Goal: Information Seeking & Learning: Learn about a topic

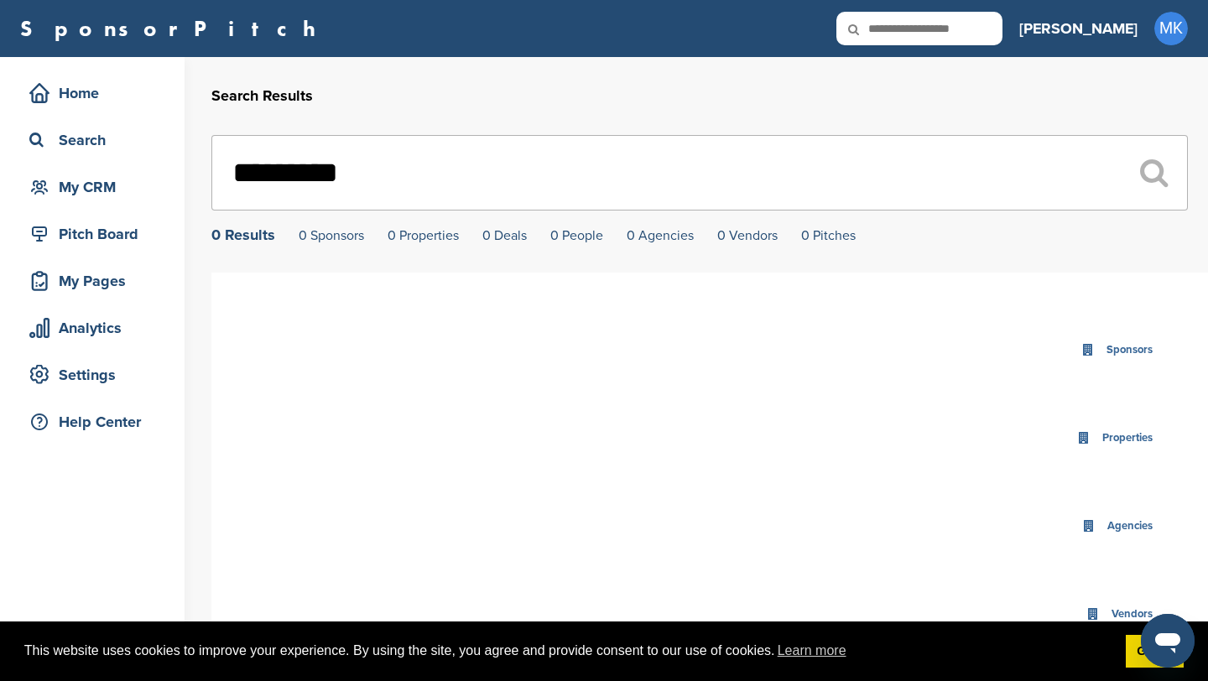
click at [967, 32] on input "text" at bounding box center [919, 29] width 166 height 34
type input "********"
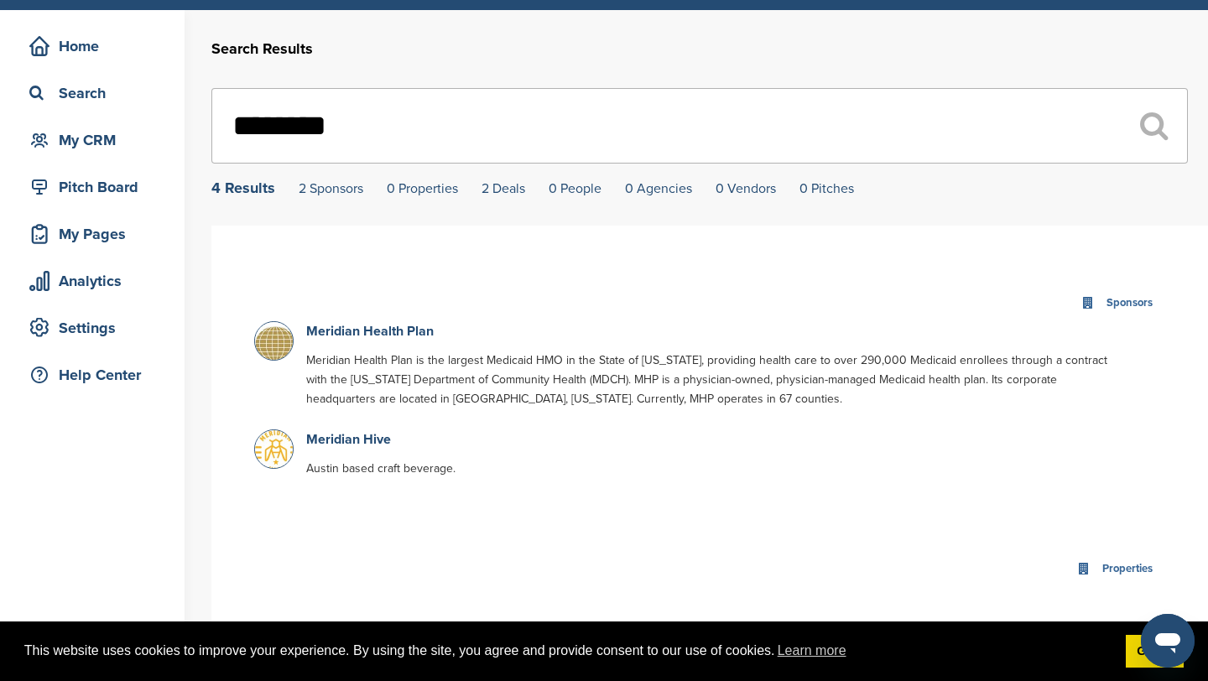
scroll to position [49, 0]
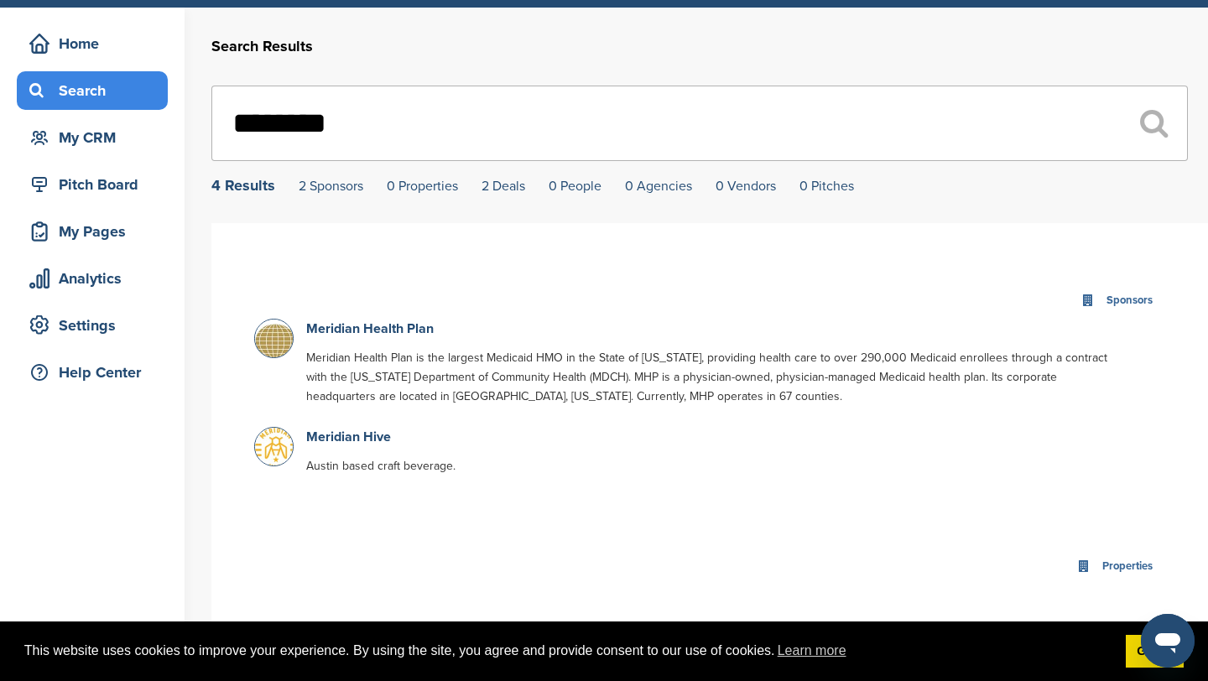
click at [118, 106] on div "Search" at bounding box center [92, 90] width 151 height 39
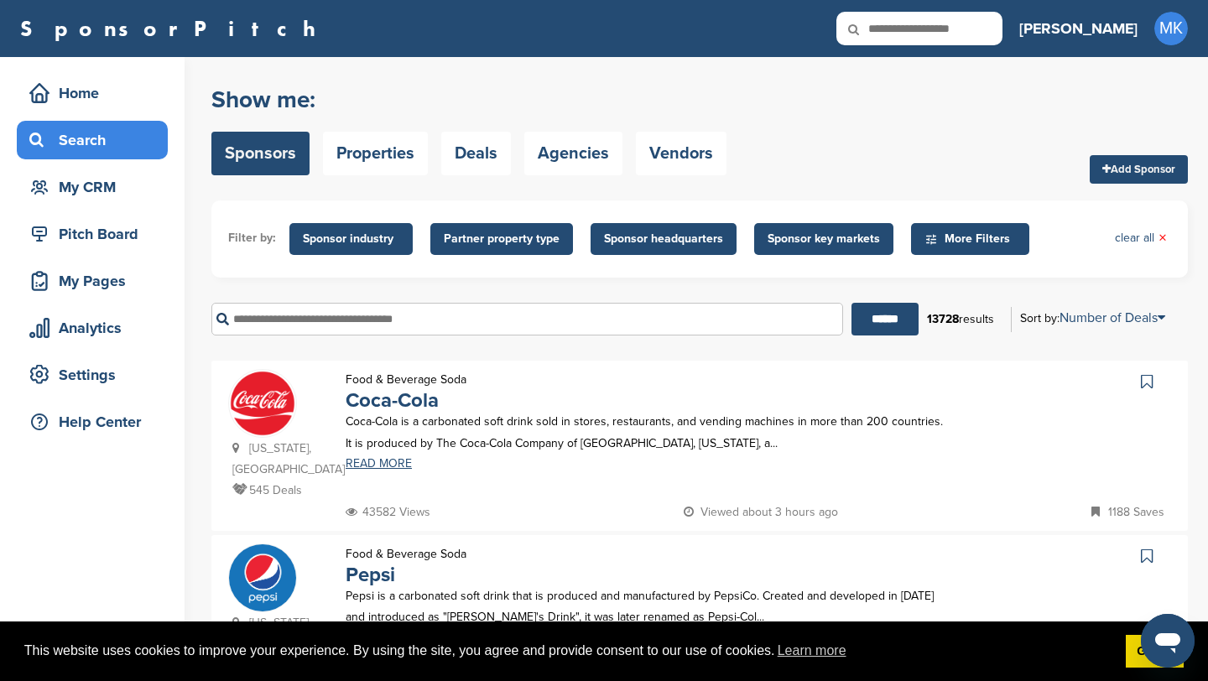
click at [772, 240] on span "Sponsor key markets" at bounding box center [823, 239] width 112 height 18
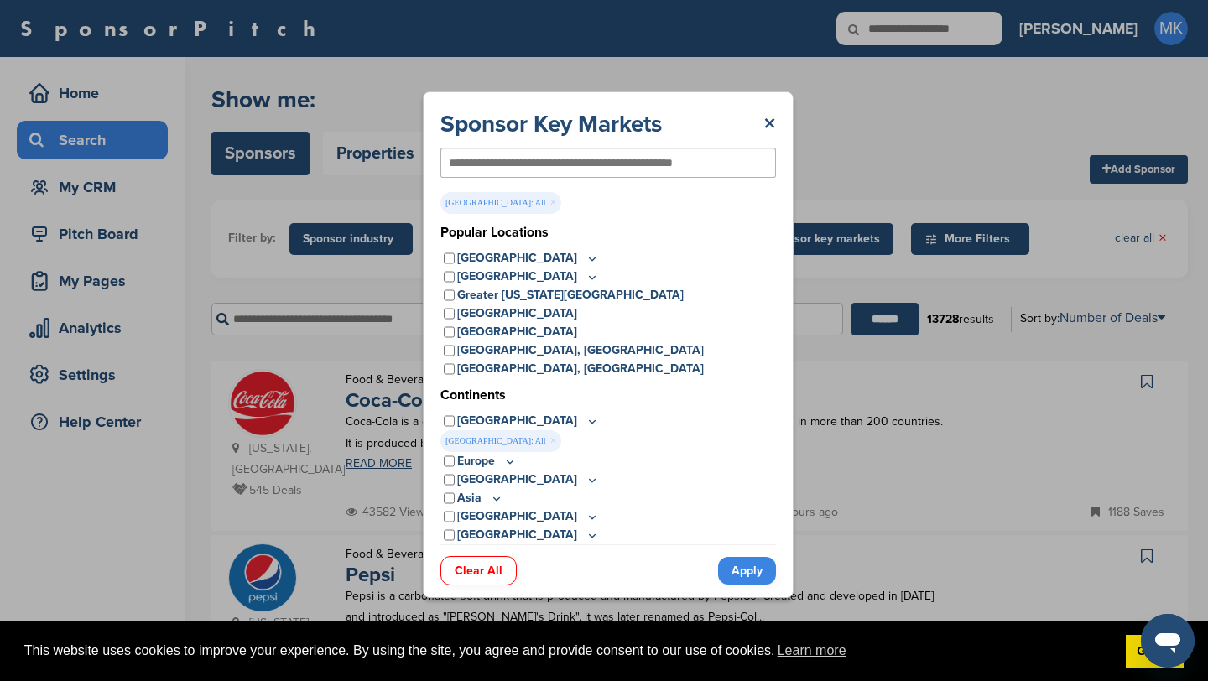
click at [739, 577] on link "Apply" at bounding box center [747, 571] width 58 height 28
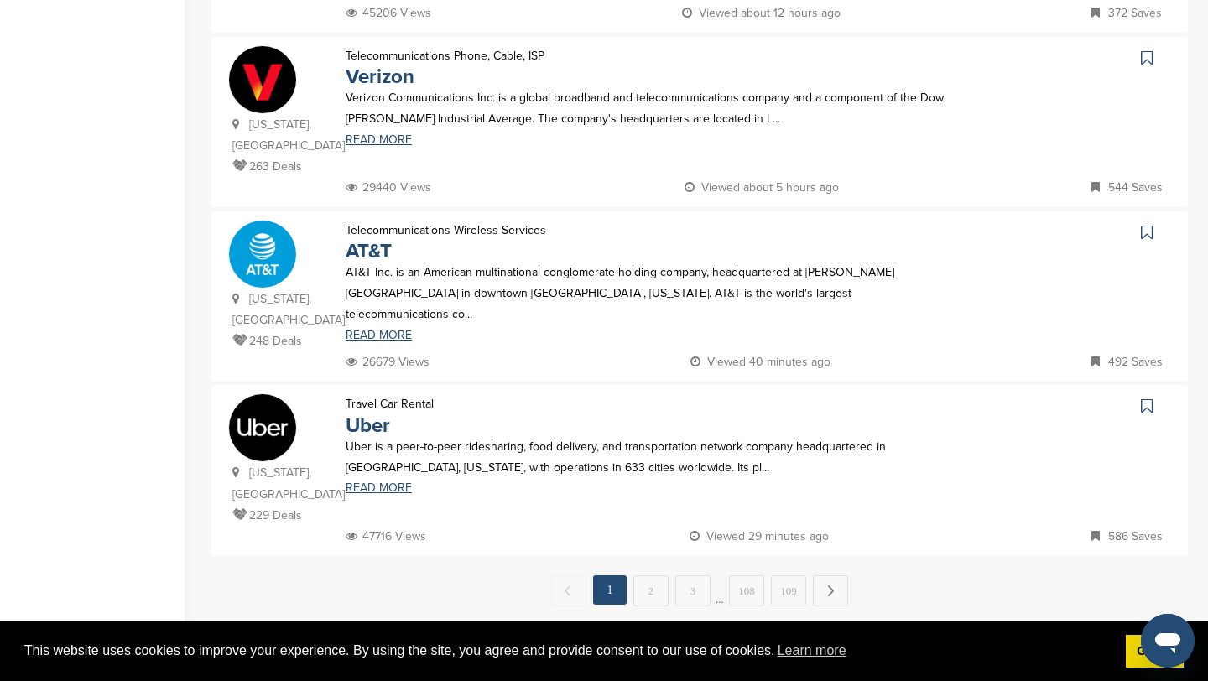
scroll to position [1566, 0]
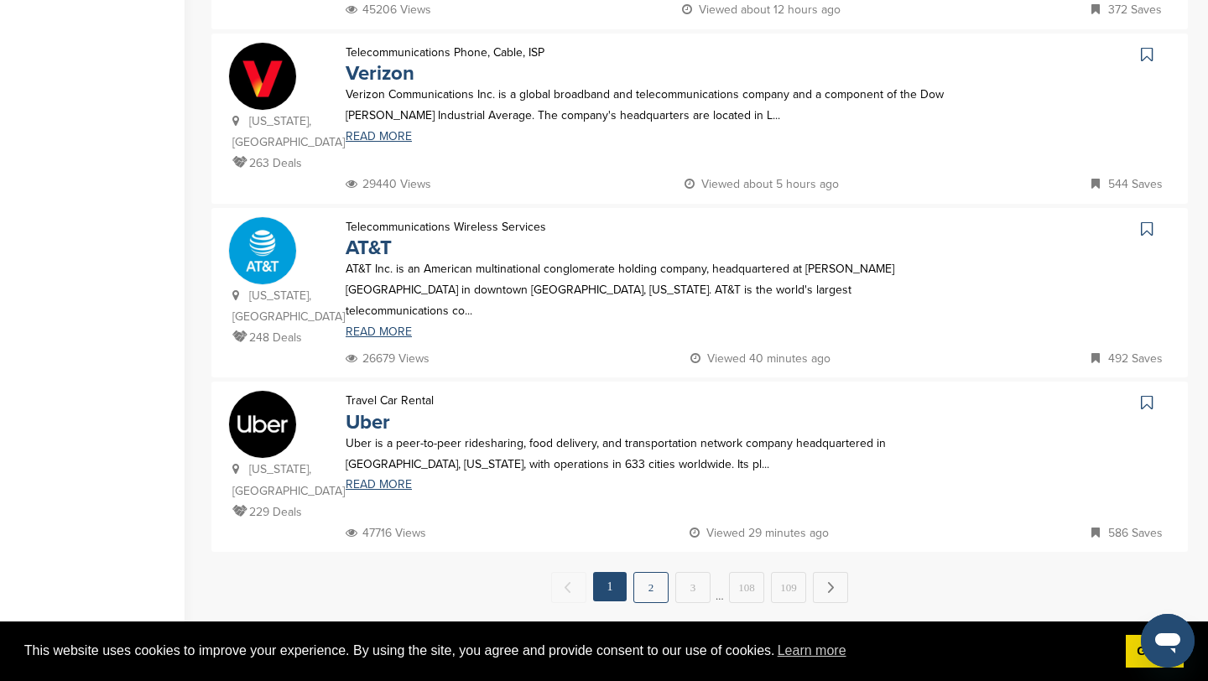
click at [657, 572] on link "2" at bounding box center [650, 587] width 35 height 31
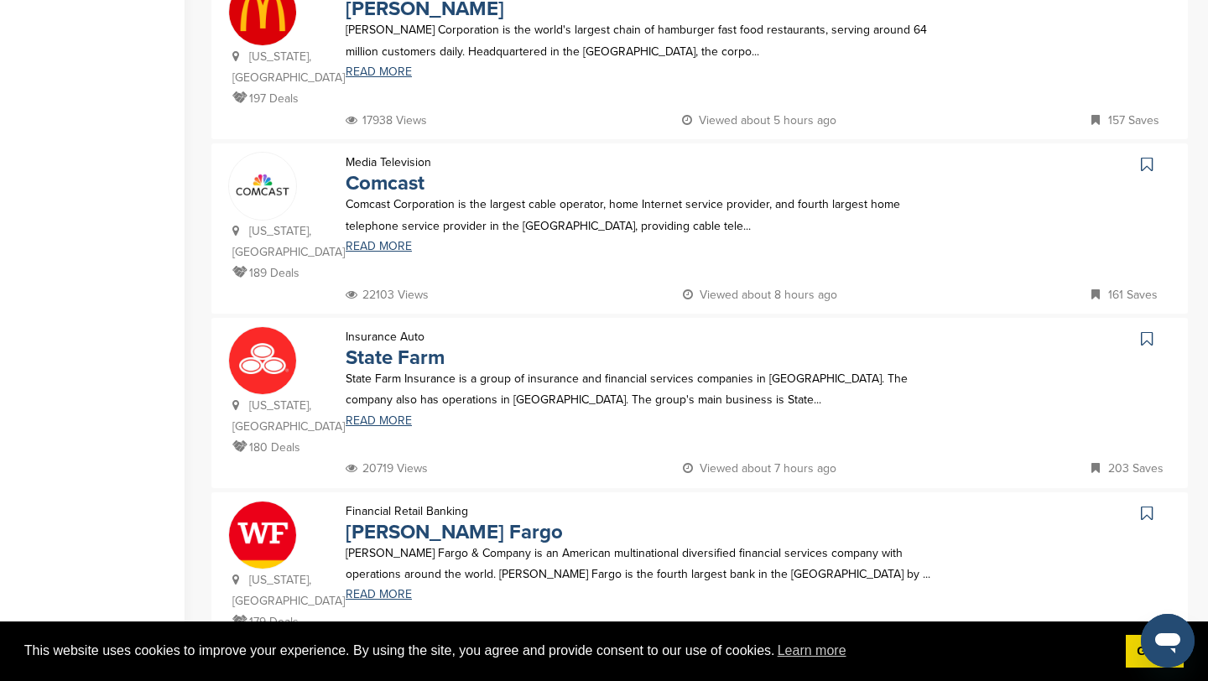
scroll to position [1480, 0]
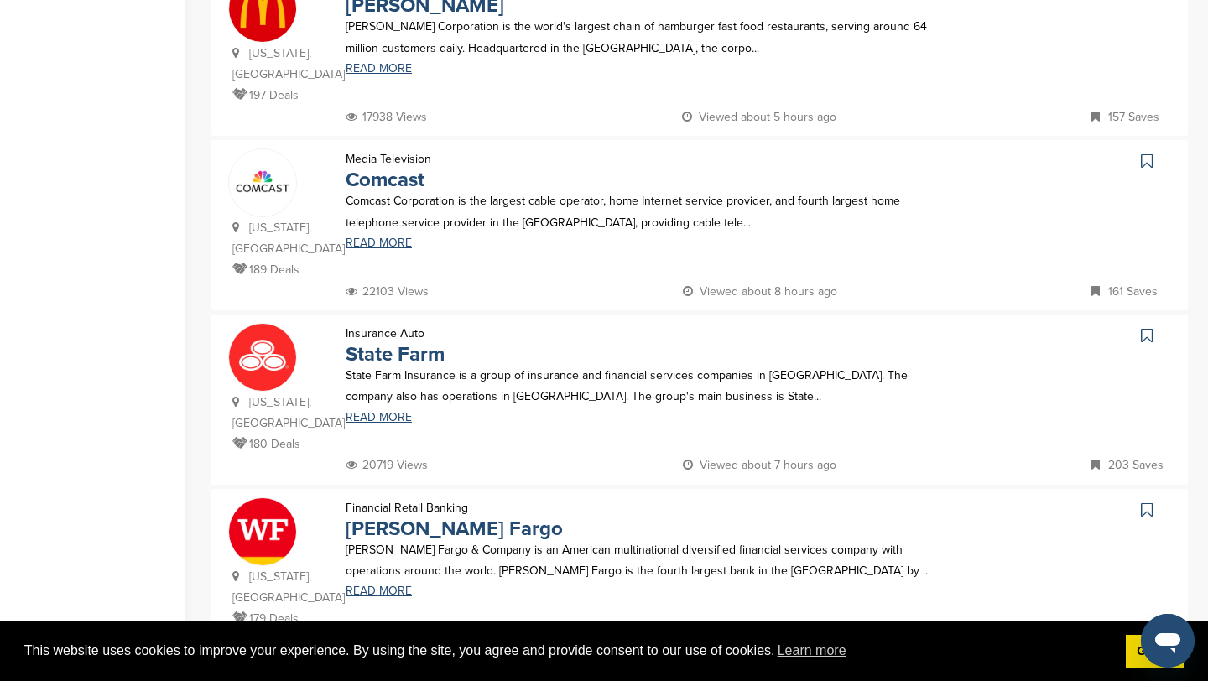
click at [699, 678] on link "3" at bounding box center [692, 693] width 35 height 31
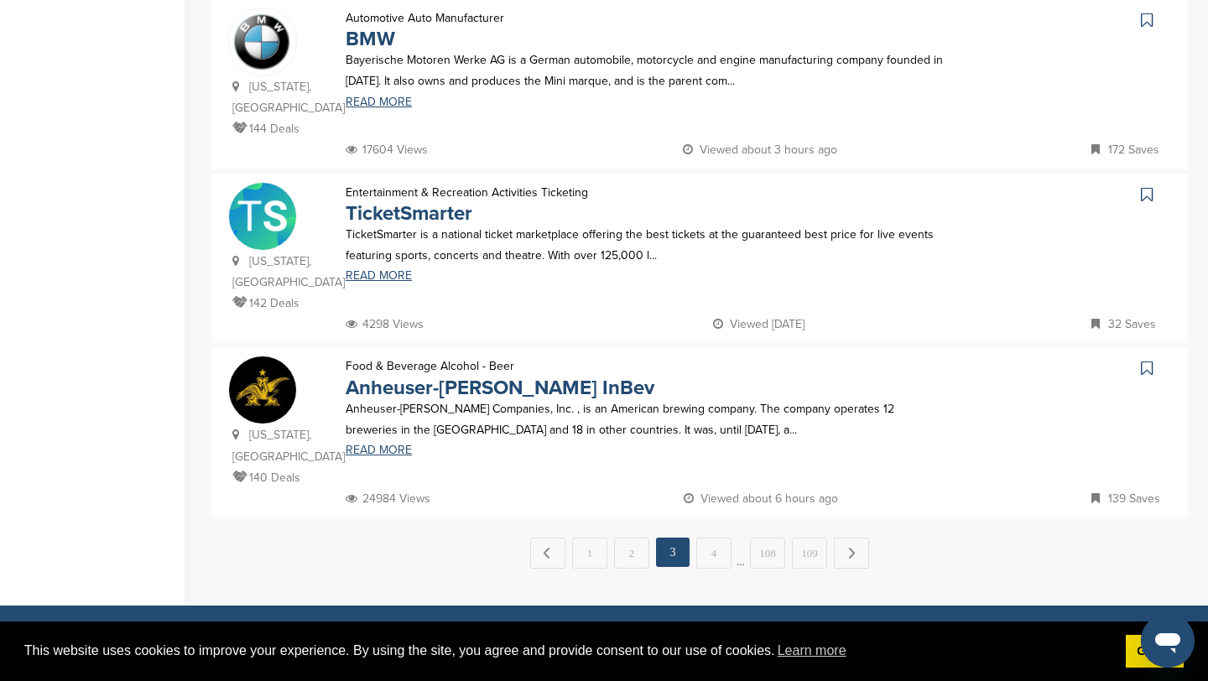
scroll to position [1604, 0]
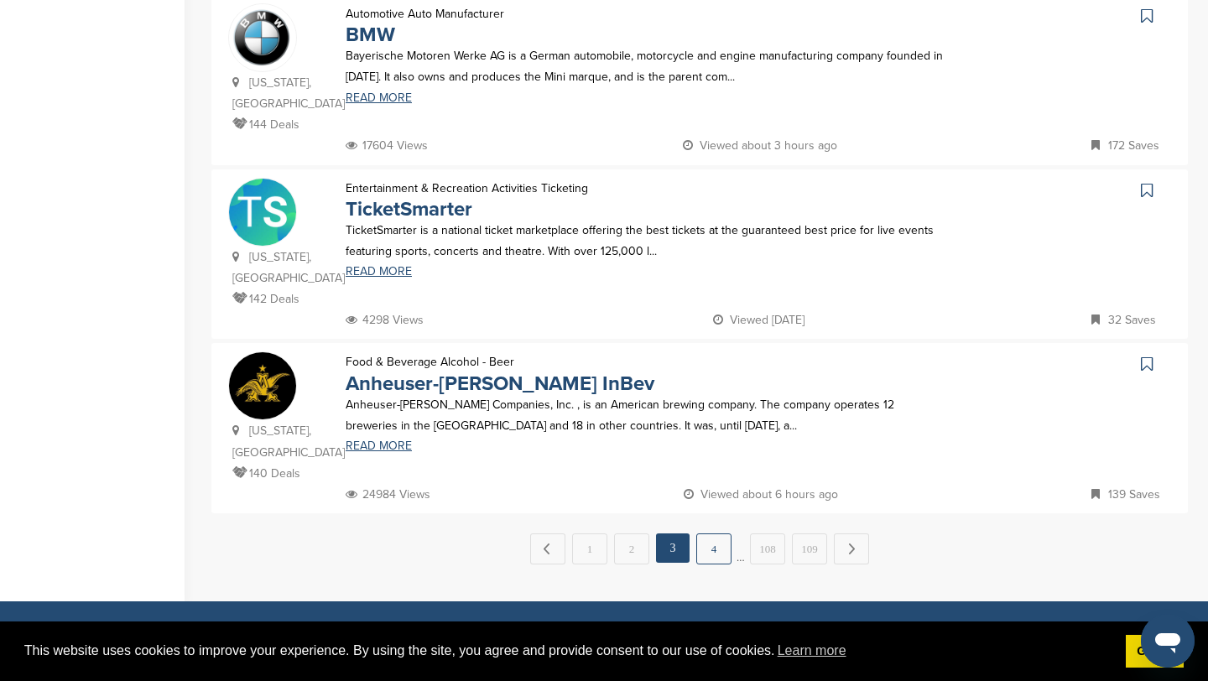
click at [713, 533] on link "4" at bounding box center [713, 548] width 35 height 31
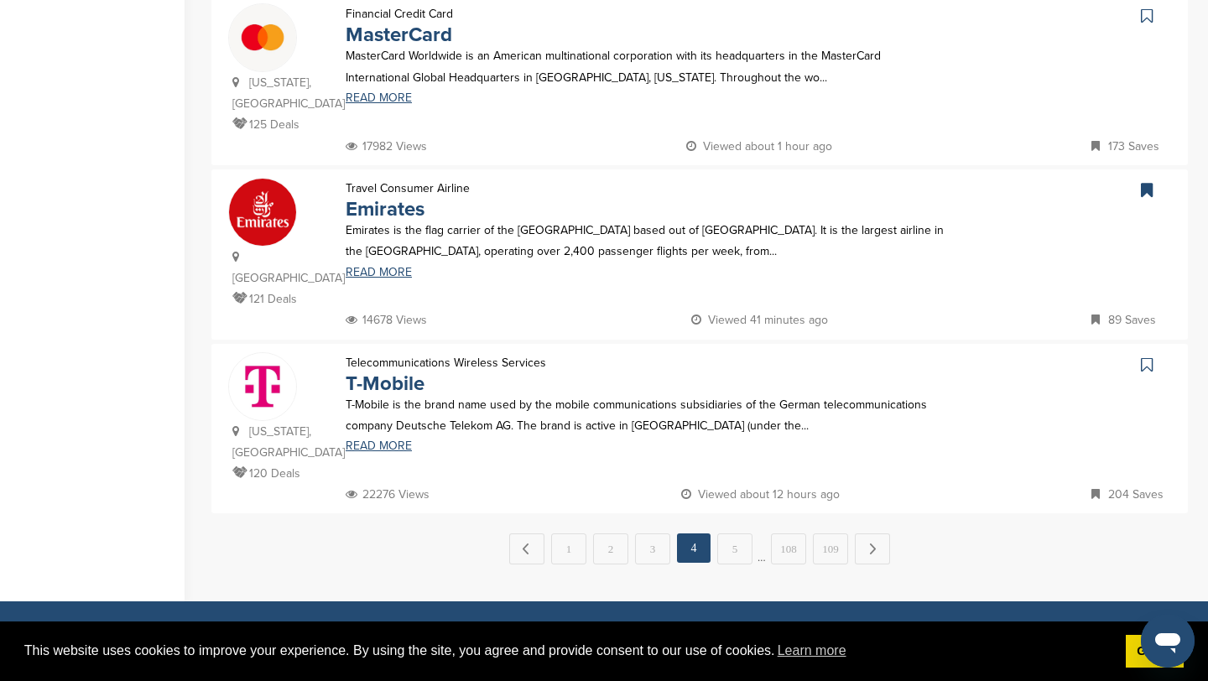
scroll to position [1631, 0]
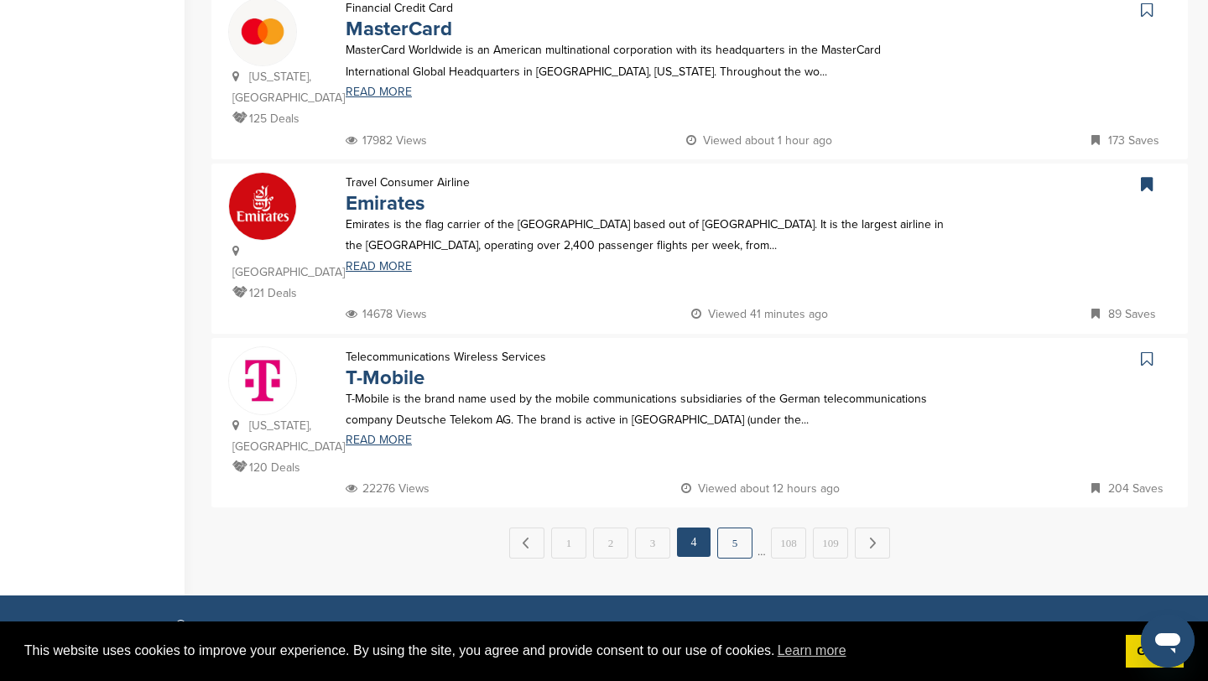
click at [730, 528] on link "5" at bounding box center [734, 543] width 35 height 31
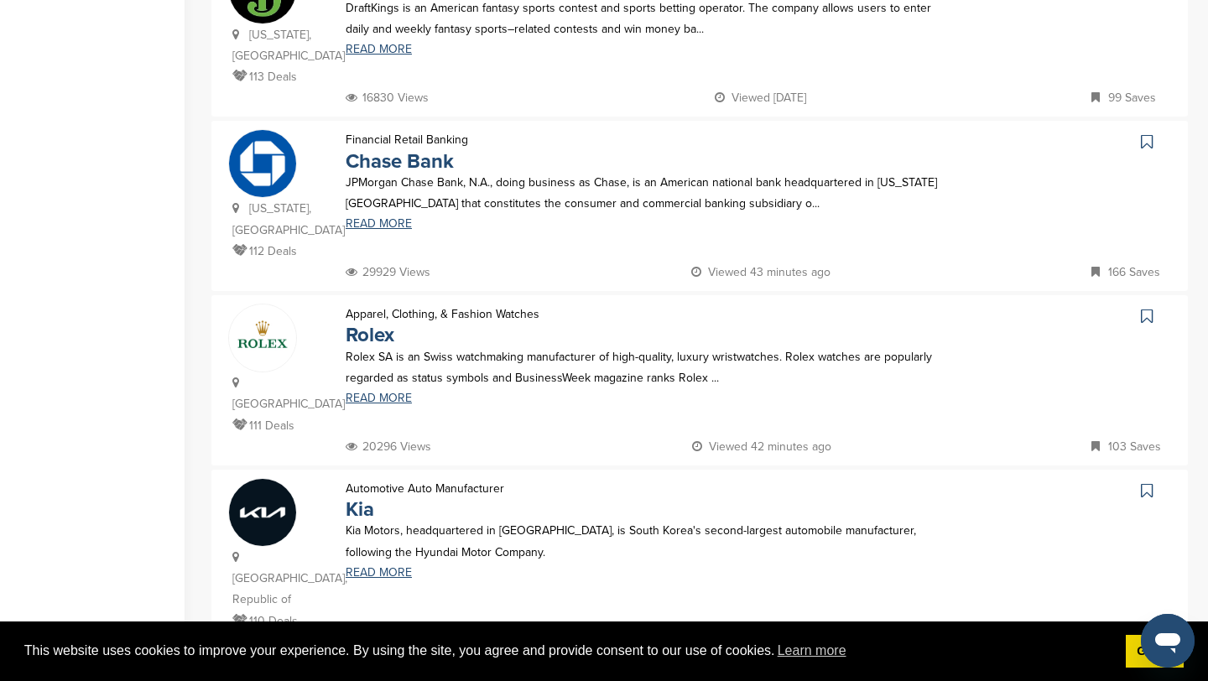
scroll to position [0, 0]
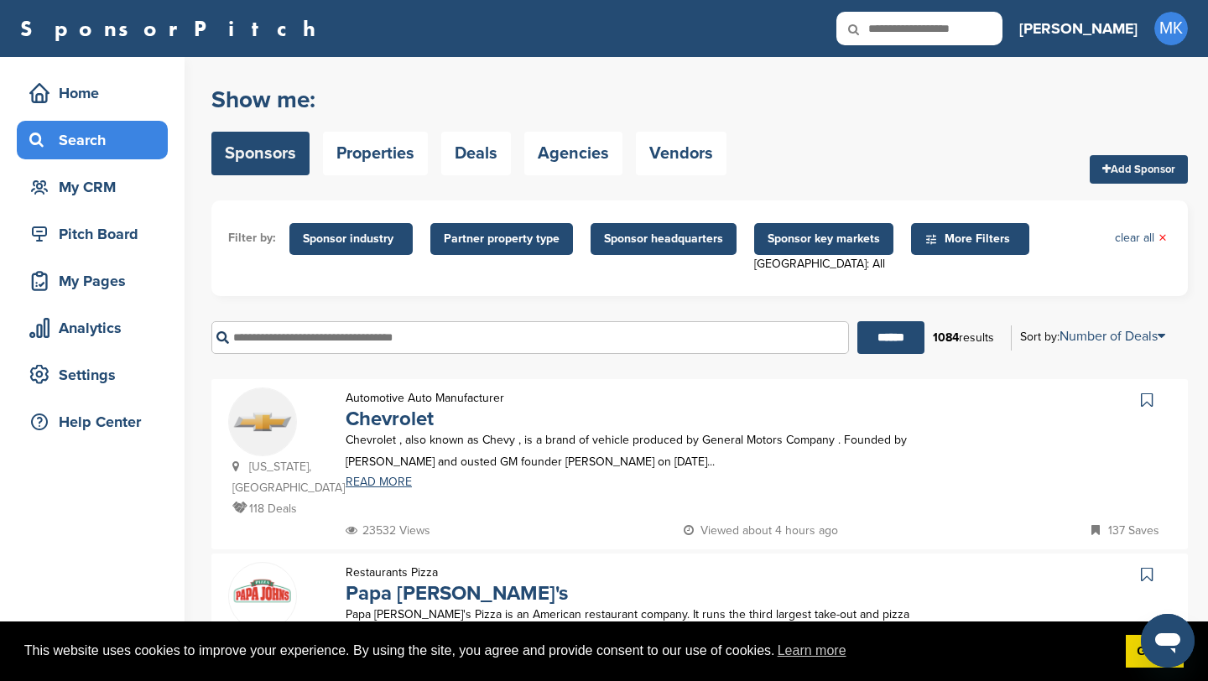
click at [960, 34] on input "text" at bounding box center [919, 29] width 166 height 34
type input "*****"
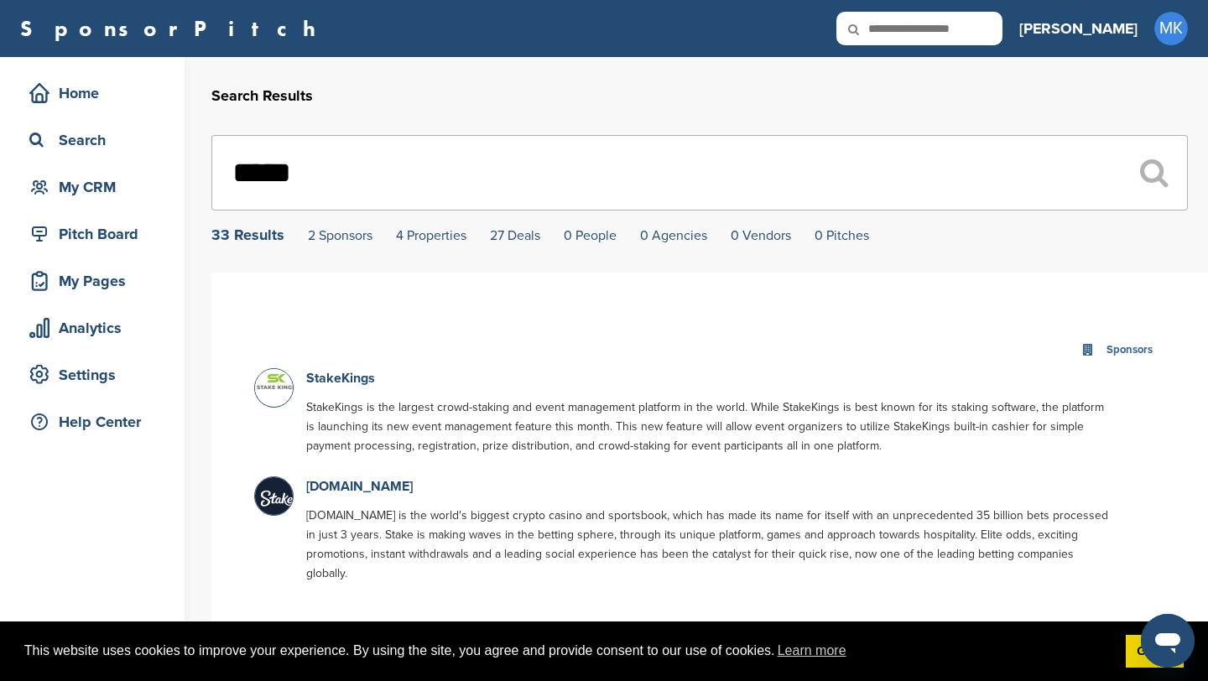
scroll to position [97, 0]
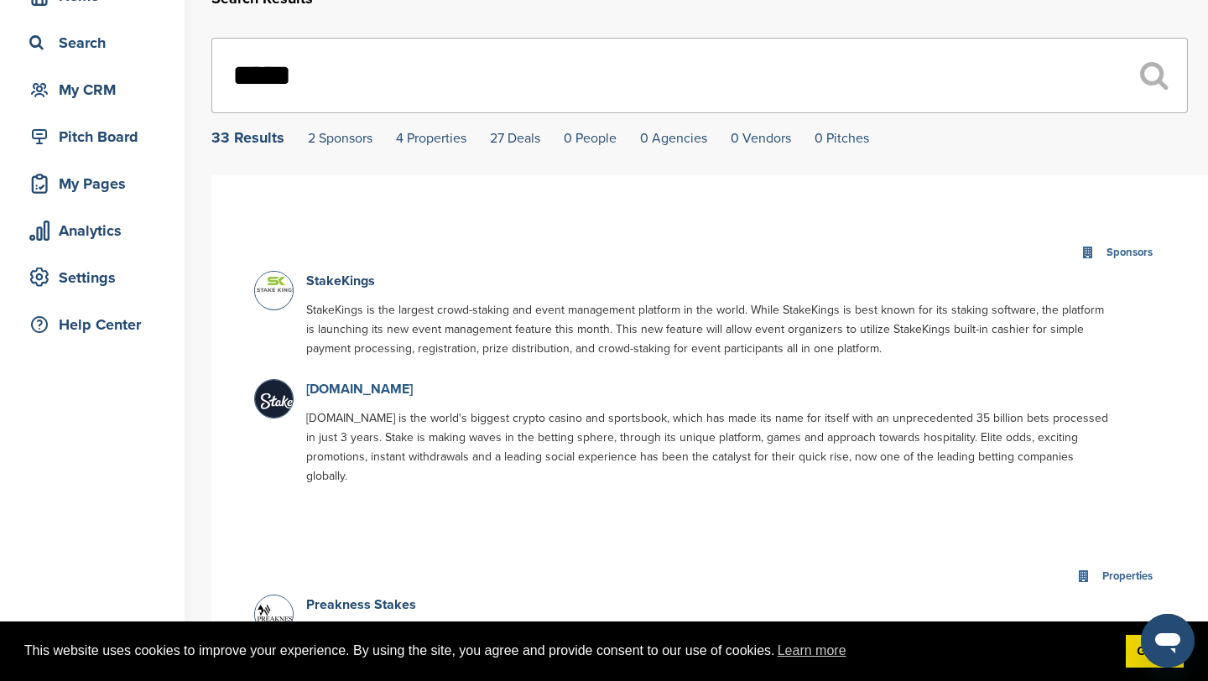
click at [352, 392] on link "[DOMAIN_NAME]" at bounding box center [359, 389] width 107 height 17
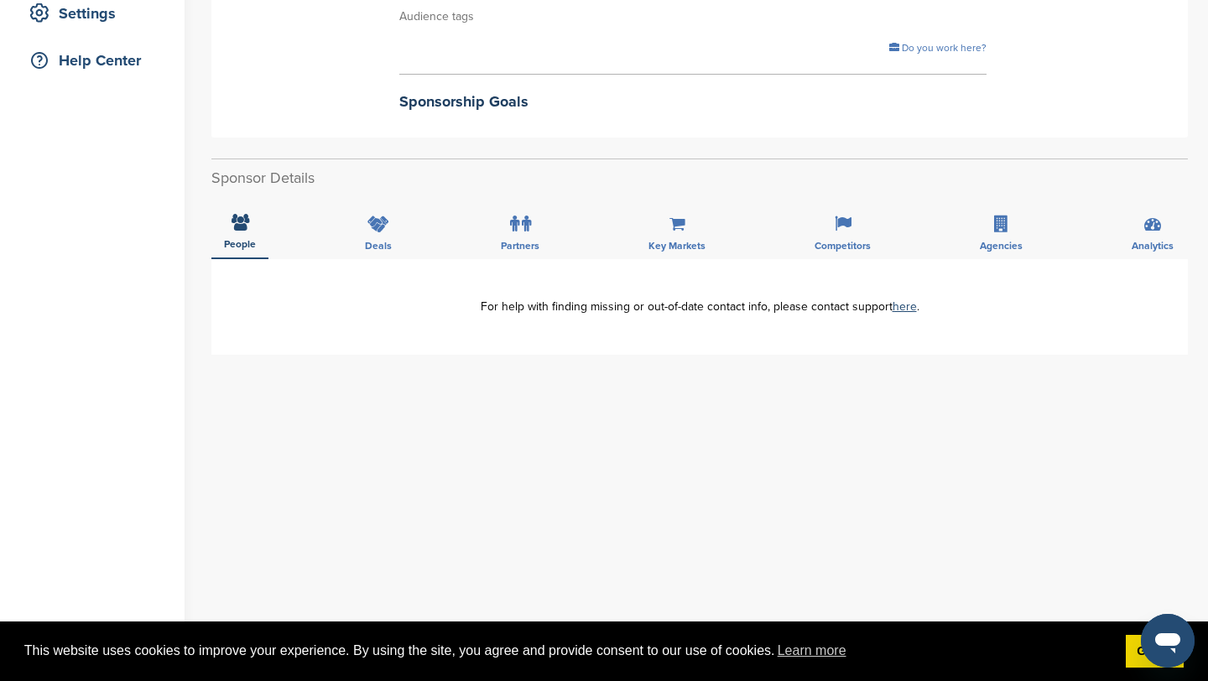
scroll to position [366, 0]
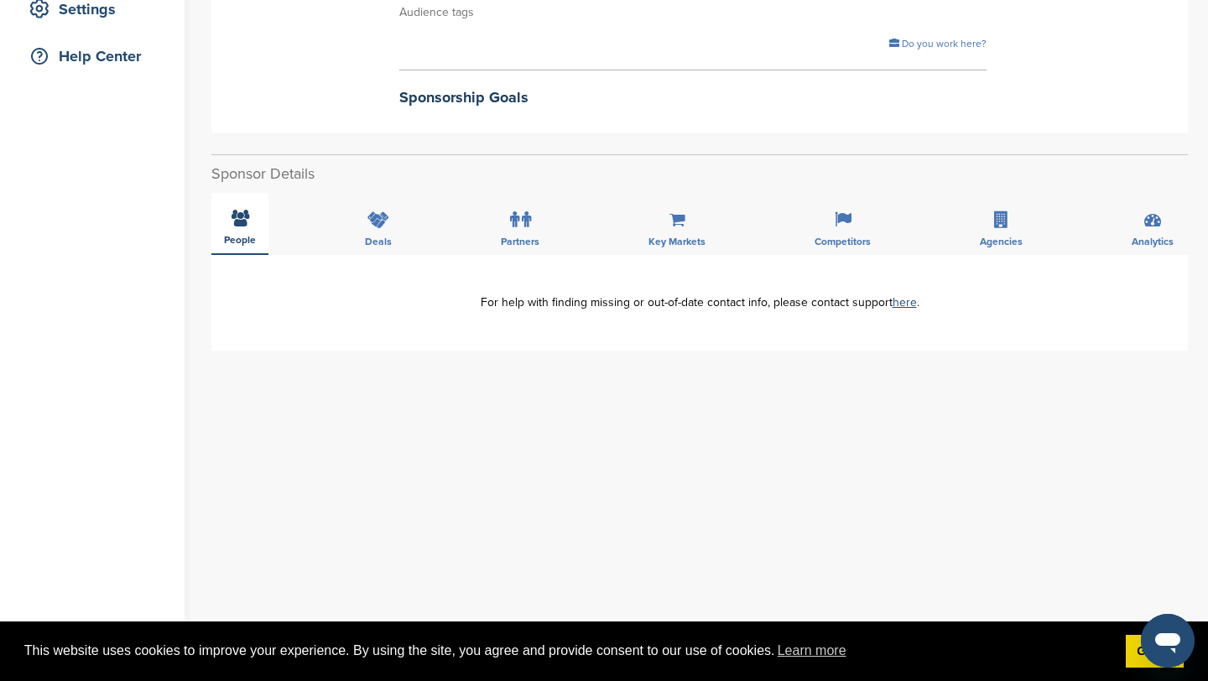
click at [253, 236] on span "People" at bounding box center [240, 240] width 32 height 10
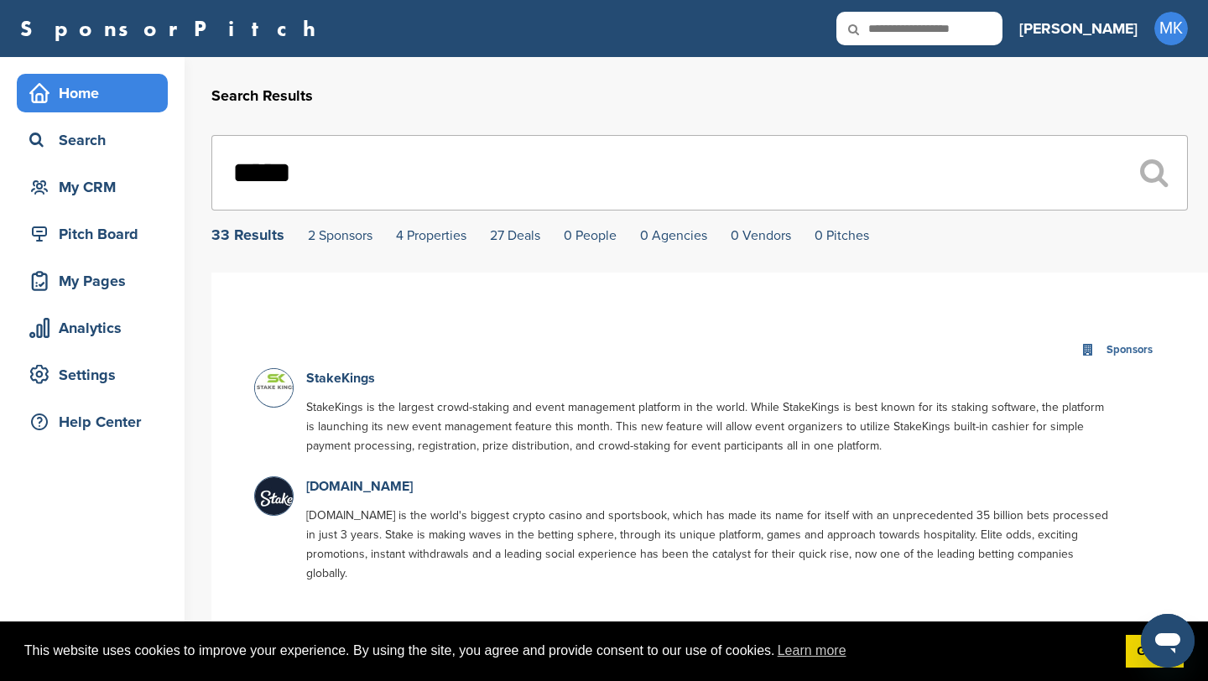
click at [142, 99] on div "Home" at bounding box center [96, 93] width 143 height 30
